Goal: Transaction & Acquisition: Purchase product/service

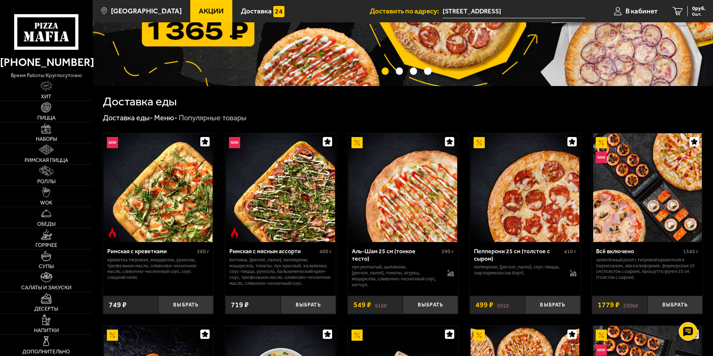
scroll to position [112, 0]
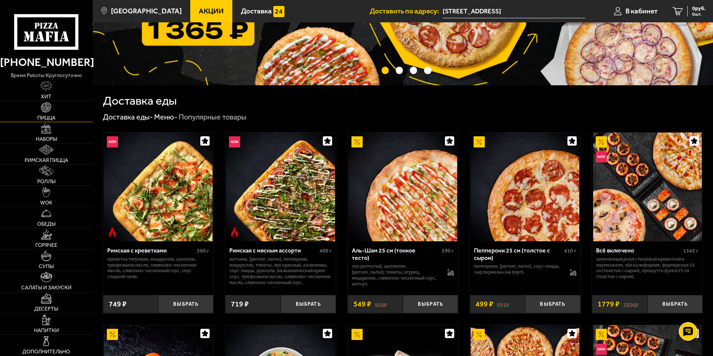
click at [54, 113] on link "Пицца" at bounding box center [46, 111] width 93 height 21
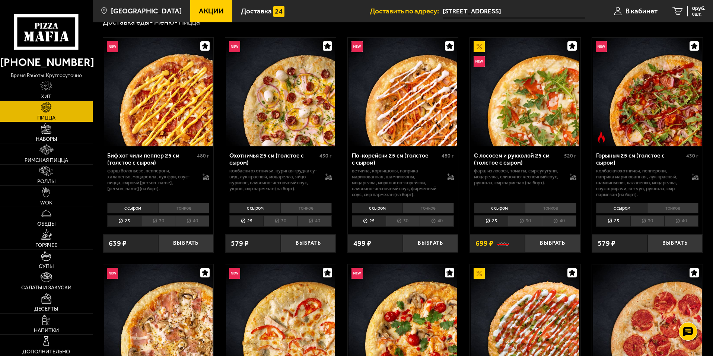
scroll to position [37, 0]
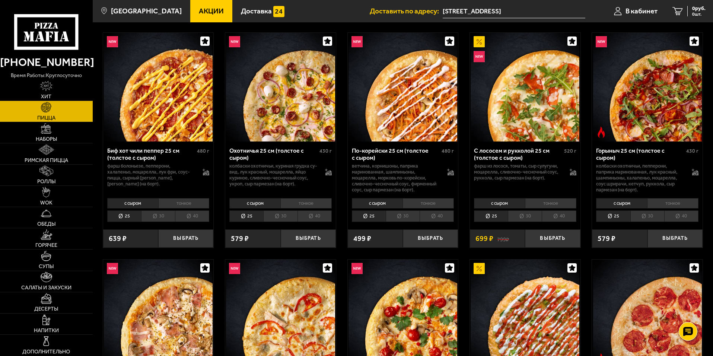
click at [431, 215] on li "40" at bounding box center [437, 216] width 34 height 12
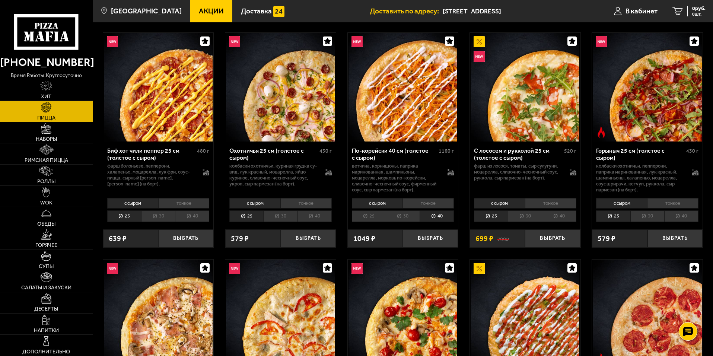
click at [411, 216] on li "30" at bounding box center [403, 216] width 34 height 12
click at [436, 216] on li "40" at bounding box center [437, 216] width 34 height 12
click at [443, 216] on li "40" at bounding box center [437, 216] width 34 height 12
click at [413, 217] on li "30" at bounding box center [403, 216] width 34 height 12
click at [440, 216] on li "40" at bounding box center [437, 216] width 34 height 12
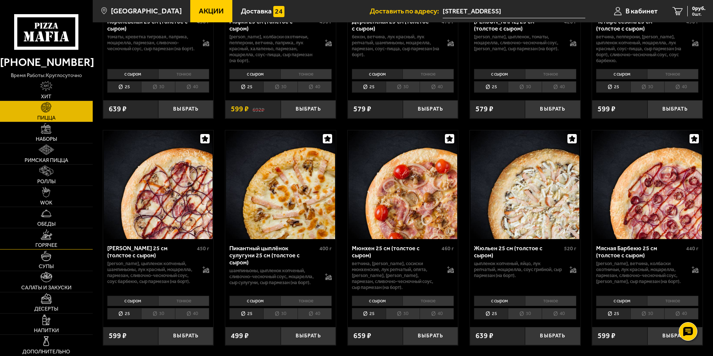
scroll to position [1080, 0]
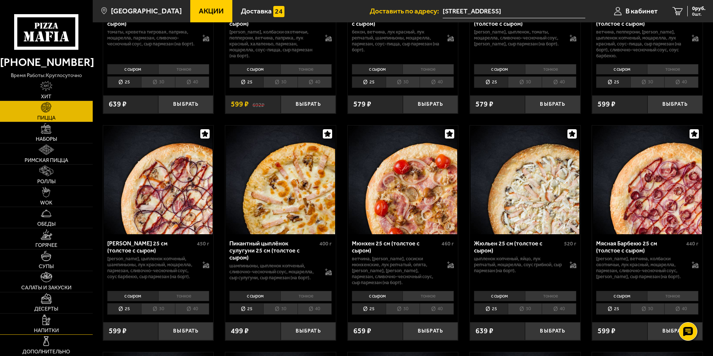
click at [57, 321] on link "Напитки" at bounding box center [46, 323] width 93 height 21
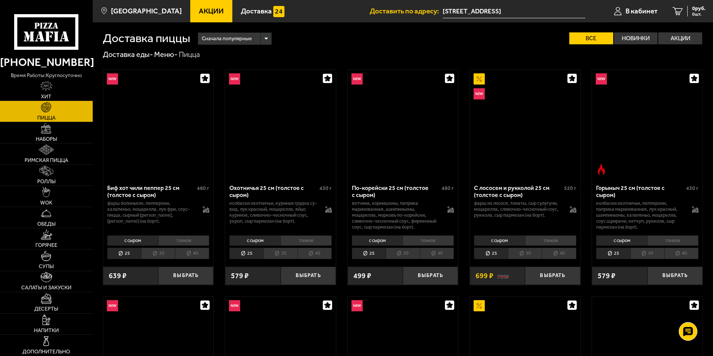
scroll to position [1080, 0]
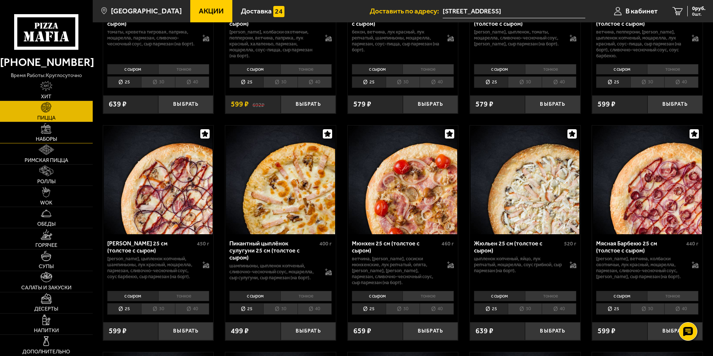
click at [59, 137] on link "Наборы" at bounding box center [46, 132] width 93 height 21
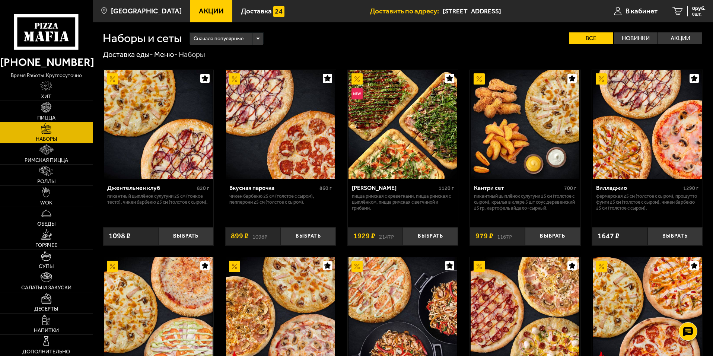
click at [57, 111] on link "Пицца" at bounding box center [46, 111] width 93 height 21
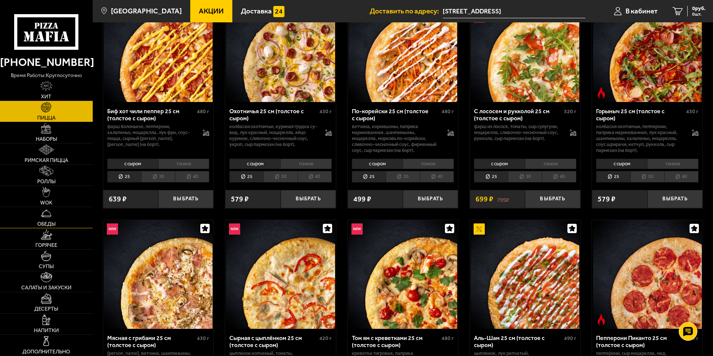
scroll to position [261, 0]
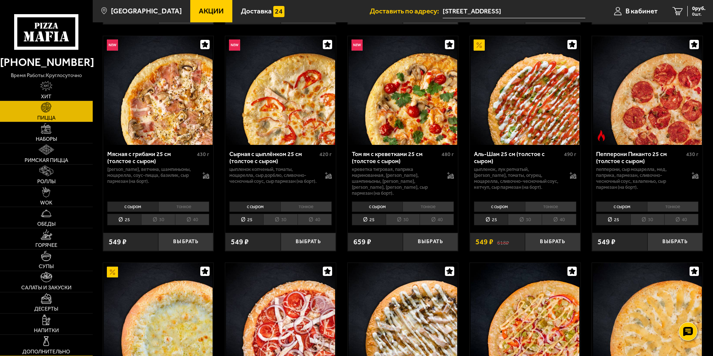
click at [57, 337] on link "Дополнительно" at bounding box center [46, 345] width 93 height 21
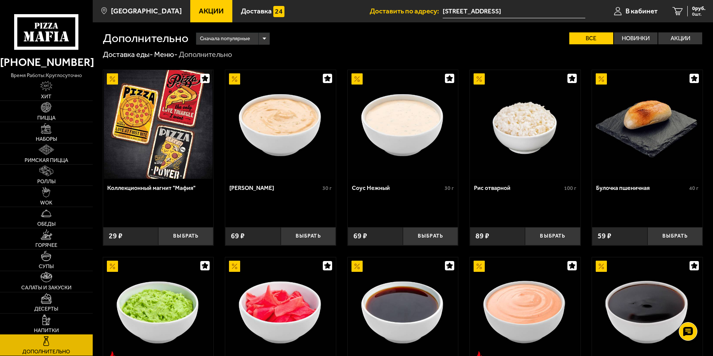
click at [57, 328] on span "Напитки" at bounding box center [46, 330] width 25 height 5
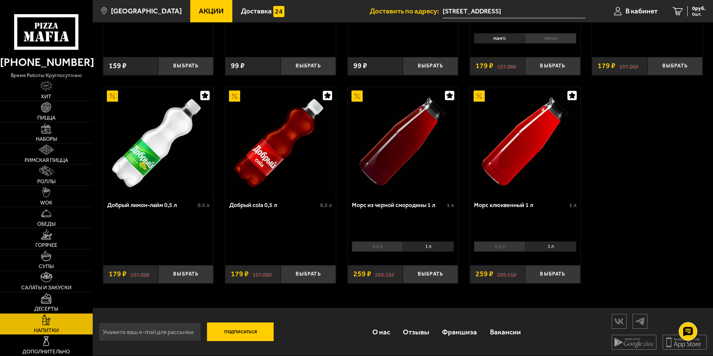
click at [243, 243] on div "Добрый cola 0,5 л 0.5 л" at bounding box center [280, 228] width 111 height 64
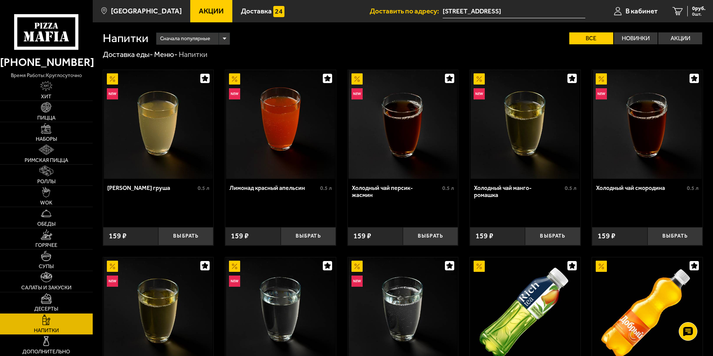
click at [217, 40] on div "Сначала популярные" at bounding box center [192, 39] width 73 height 12
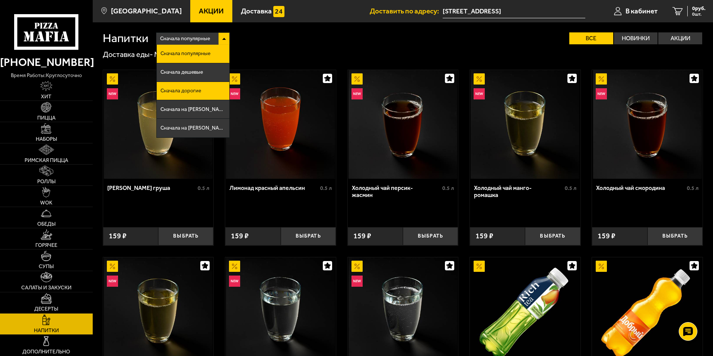
click at [215, 85] on li "Сначала дорогие" at bounding box center [193, 91] width 73 height 19
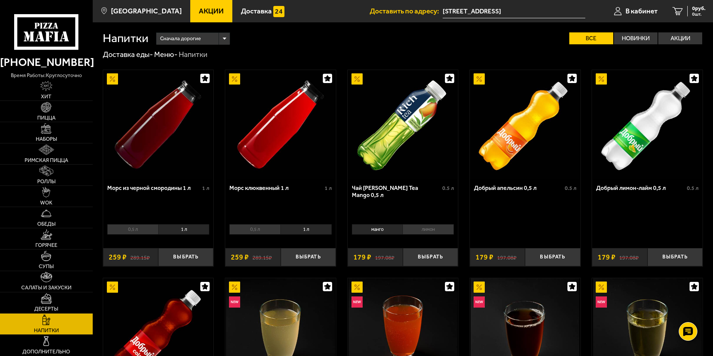
click at [229, 40] on div "Сначала дорогие" at bounding box center [192, 39] width 73 height 12
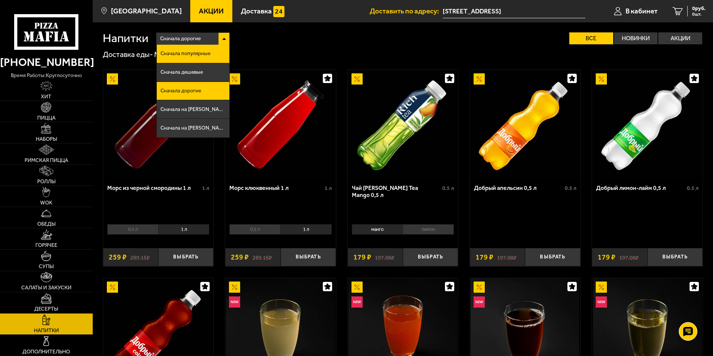
click at [193, 56] on span "Сначала популярные" at bounding box center [185, 53] width 50 height 5
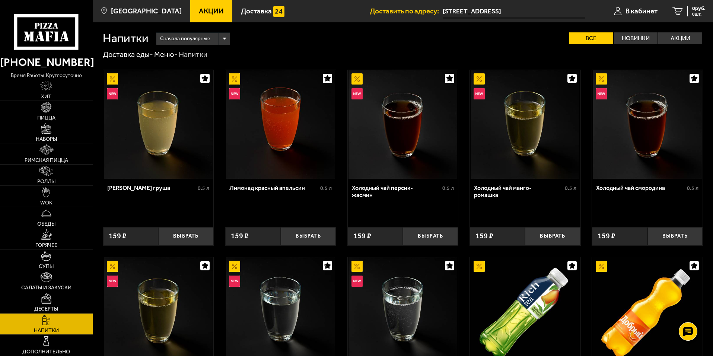
click at [51, 111] on img at bounding box center [46, 107] width 10 height 10
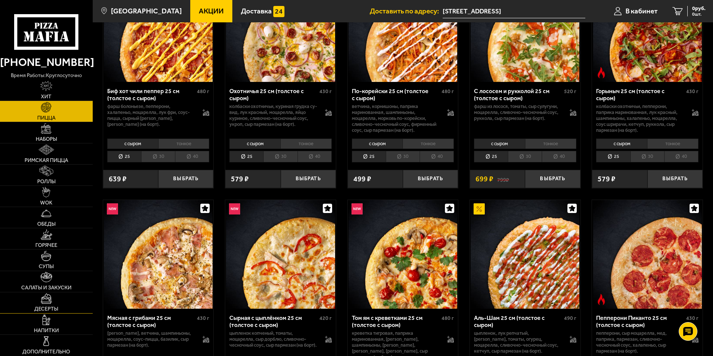
scroll to position [112, 0]
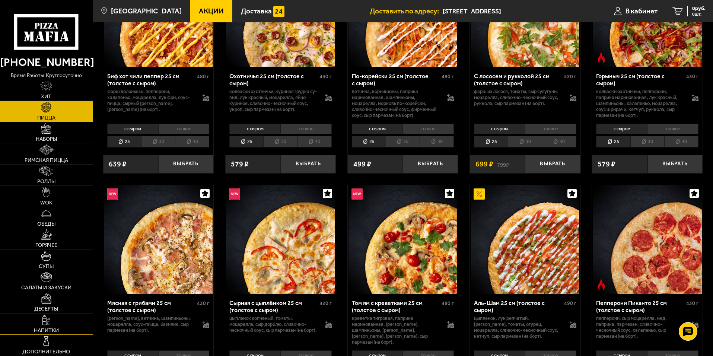
click at [63, 316] on link "Напитки" at bounding box center [46, 323] width 93 height 21
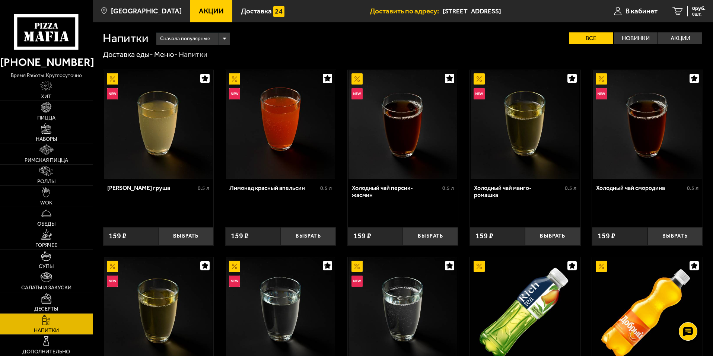
click at [53, 116] on span "Пицца" at bounding box center [46, 117] width 18 height 5
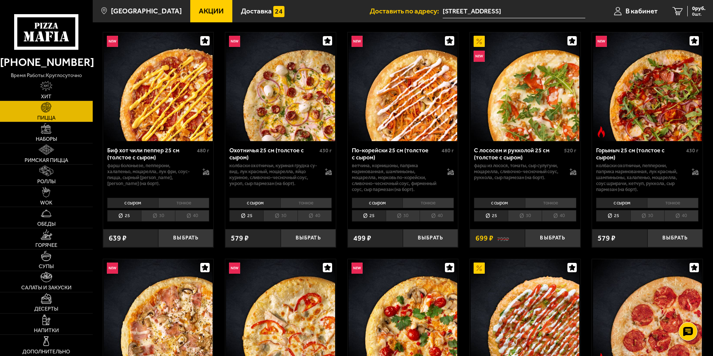
scroll to position [37, 0]
click at [280, 216] on li "30" at bounding box center [280, 216] width 34 height 12
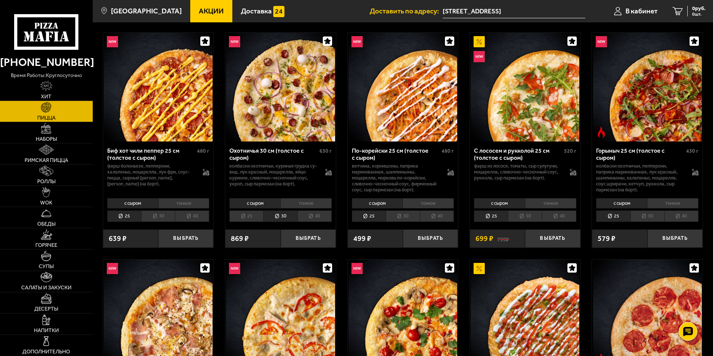
click at [258, 217] on li "25" at bounding box center [246, 216] width 34 height 12
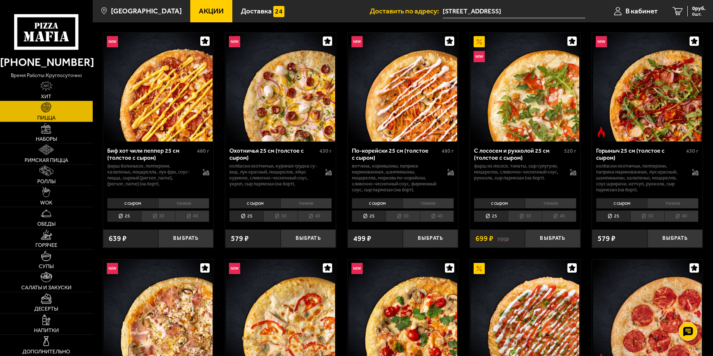
click at [281, 217] on li "30" at bounding box center [280, 216] width 34 height 12
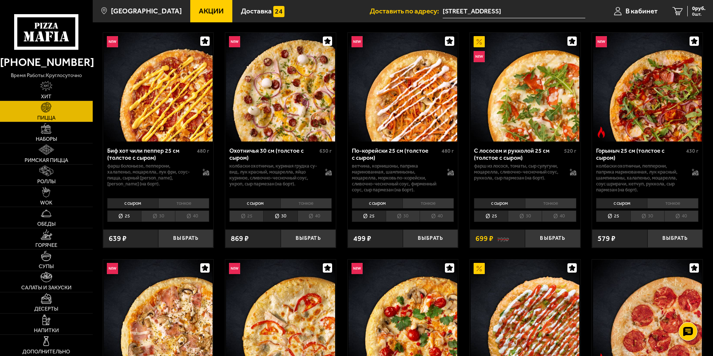
click at [304, 217] on li "40" at bounding box center [314, 216] width 34 height 12
click at [286, 217] on li "30" at bounding box center [280, 216] width 34 height 12
click at [261, 217] on li "25" at bounding box center [246, 216] width 34 height 12
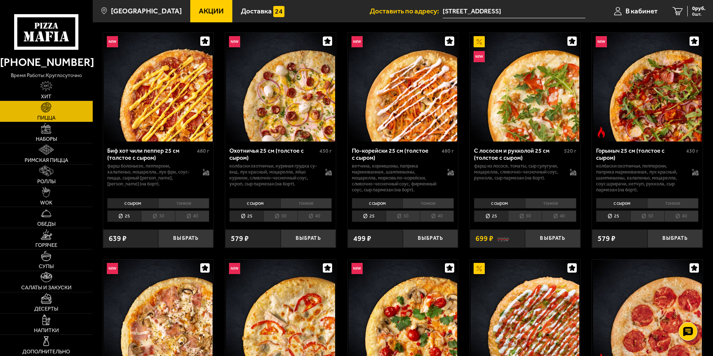
click at [272, 217] on li "30" at bounding box center [280, 216] width 34 height 12
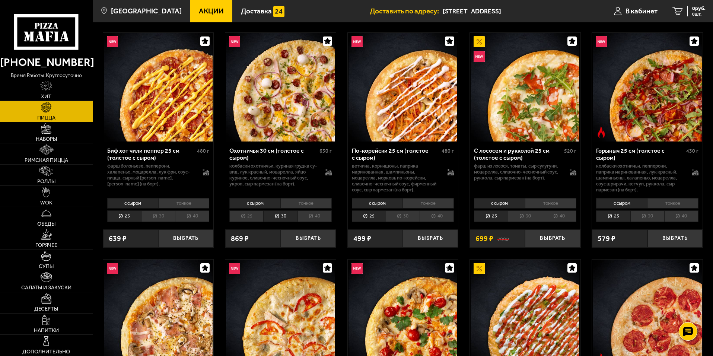
click at [327, 216] on li "40" at bounding box center [314, 216] width 34 height 12
click at [289, 217] on li "30" at bounding box center [280, 216] width 34 height 12
click at [246, 214] on li "25" at bounding box center [246, 216] width 34 height 12
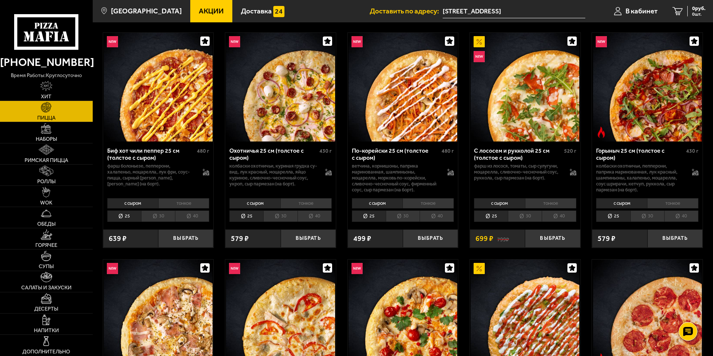
click at [276, 214] on li "30" at bounding box center [280, 216] width 34 height 12
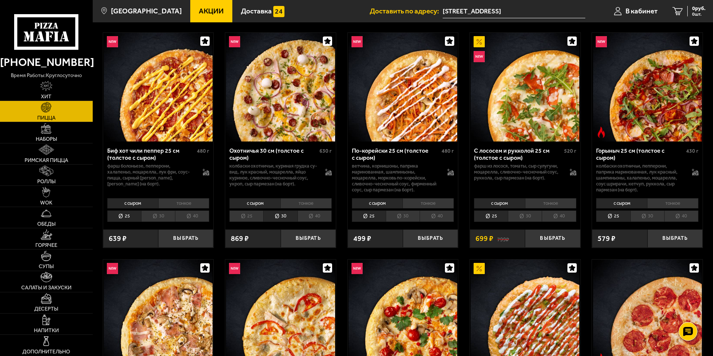
click at [304, 216] on li "40" at bounding box center [314, 216] width 34 height 12
click at [291, 216] on li "30" at bounding box center [280, 216] width 34 height 12
click at [264, 216] on li "30" at bounding box center [280, 216] width 34 height 12
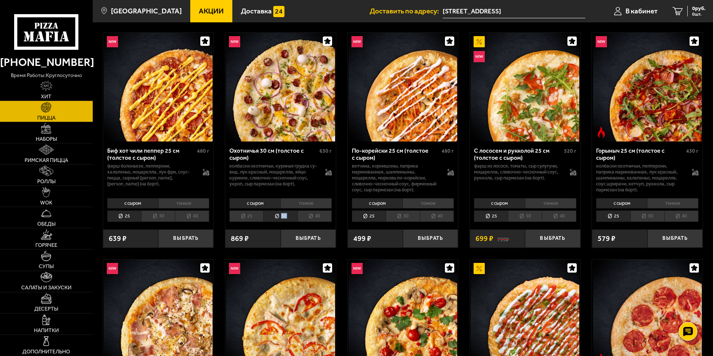
click at [263, 216] on li "30" at bounding box center [280, 216] width 34 height 12
click at [263, 217] on li "30" at bounding box center [280, 216] width 34 height 12
click at [263, 217] on ul "25 30 40" at bounding box center [280, 216] width 102 height 12
click at [265, 216] on li "30" at bounding box center [280, 216] width 34 height 12
click at [286, 217] on li "30" at bounding box center [280, 216] width 34 height 12
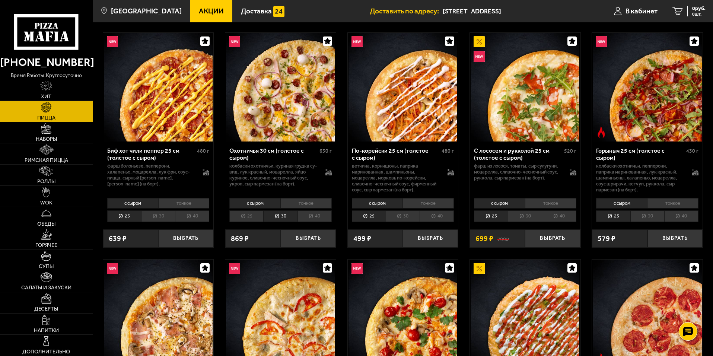
click at [301, 217] on li "40" at bounding box center [314, 216] width 34 height 12
click at [285, 219] on li "30" at bounding box center [280, 216] width 34 height 12
click at [255, 218] on li "25" at bounding box center [246, 216] width 34 height 12
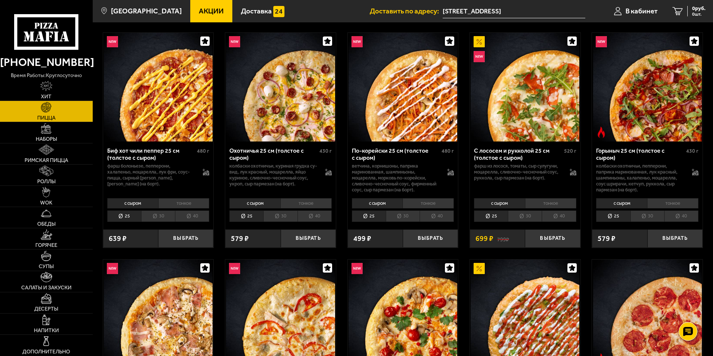
click at [286, 217] on li "30" at bounding box center [280, 216] width 34 height 12
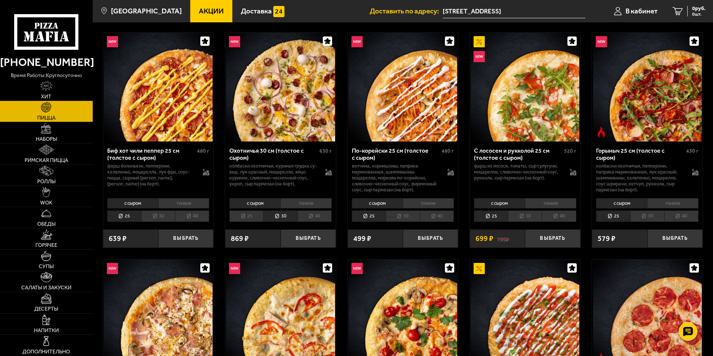
click at [298, 217] on li "40" at bounding box center [314, 216] width 34 height 12
click at [283, 217] on li "30" at bounding box center [280, 216] width 34 height 12
click at [255, 216] on li "25" at bounding box center [246, 216] width 34 height 12
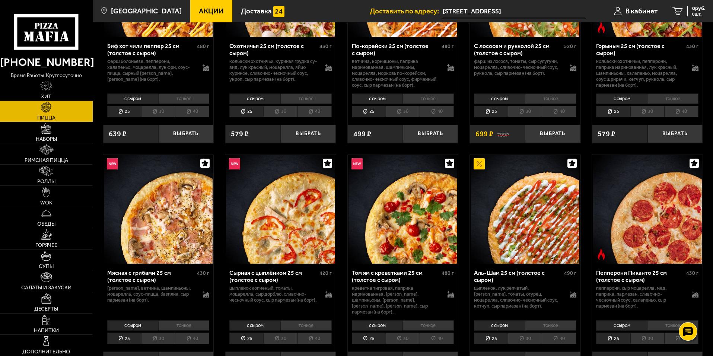
scroll to position [223, 0]
